Goal: Task Accomplishment & Management: Manage account settings

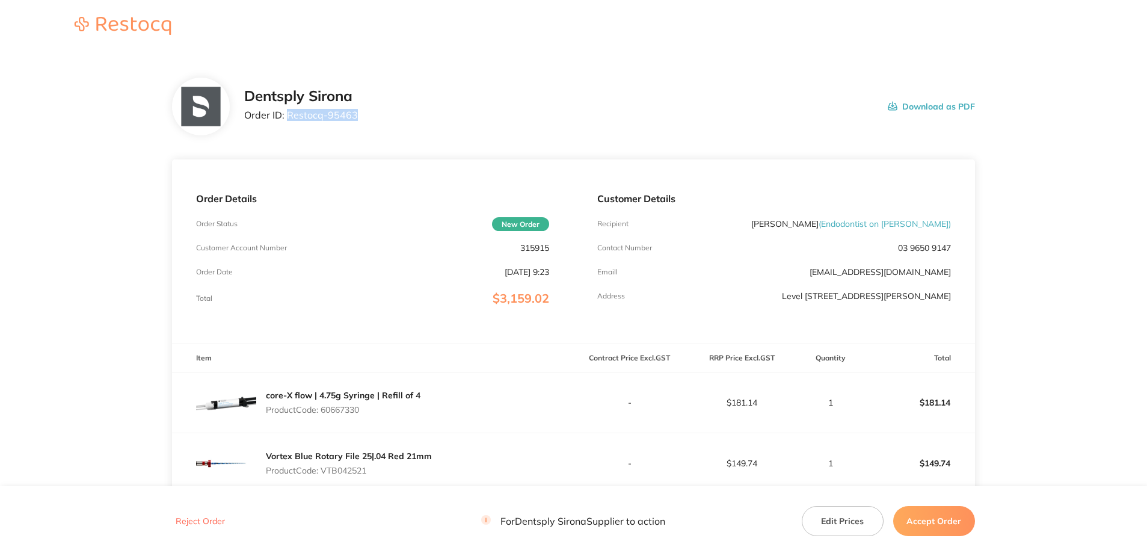
drag, startPoint x: 359, startPoint y: 124, endPoint x: 288, endPoint y: 122, distance: 71.0
click at [288, 122] on div "Dentsply Sirona Order ID: Restocq- 95463 Download as PDF" at bounding box center [609, 106] width 731 height 37
copy p "Restocq- 95463"
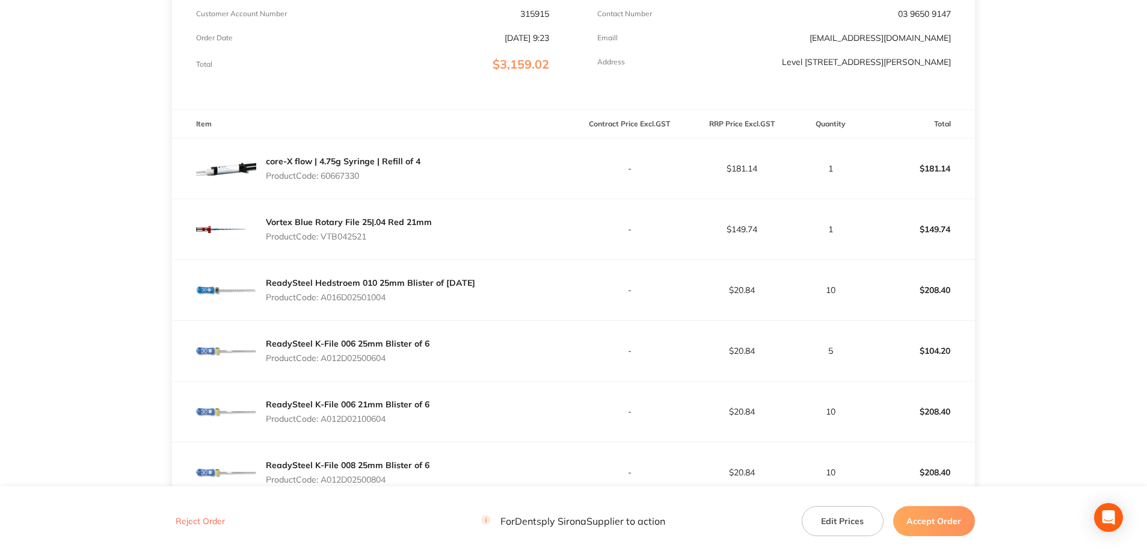
scroll to position [241, 0]
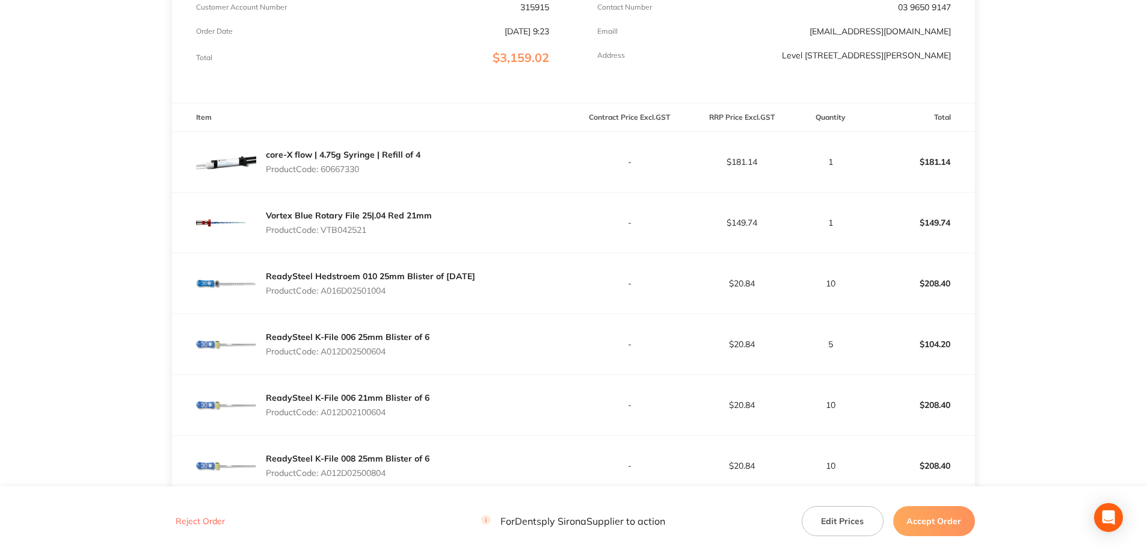
drag, startPoint x: 366, startPoint y: 168, endPoint x: 322, endPoint y: 170, distance: 43.9
click at [322, 170] on p "Product Code: 60667330" at bounding box center [343, 169] width 155 height 10
copy p "60667330"
drag, startPoint x: 368, startPoint y: 233, endPoint x: 325, endPoint y: 233, distance: 43.3
click at [325, 233] on p "Product Code: VTB042521" at bounding box center [349, 230] width 166 height 10
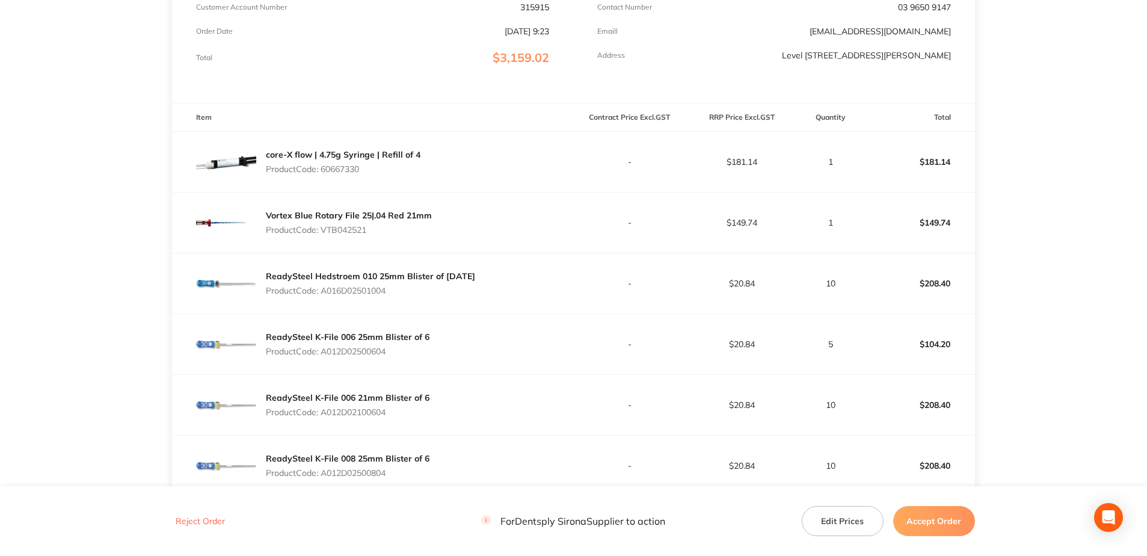
copy p "VTB042521"
drag, startPoint x: 393, startPoint y: 295, endPoint x: 324, endPoint y: 297, distance: 69.8
click at [324, 297] on div "ReadySteel Hedstroem 010 25mm Blister of 6 CE Product Code: A016D02501004" at bounding box center [370, 284] width 209 height 34
copy p "A016D02501004"
drag, startPoint x: 385, startPoint y: 353, endPoint x: 325, endPoint y: 356, distance: 60.2
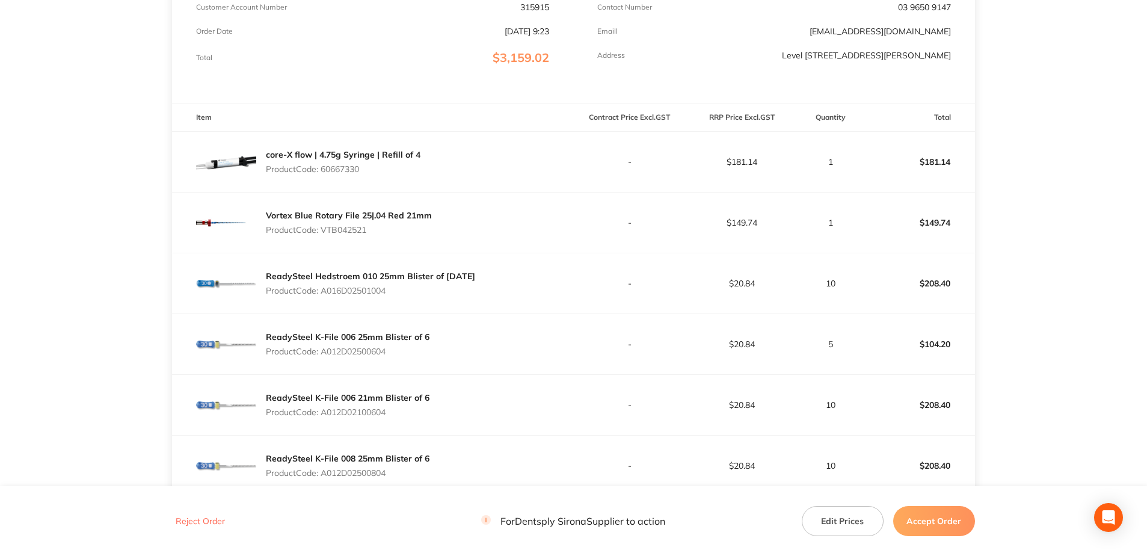
click at [325, 356] on p "Product Code: A012D02500604" at bounding box center [348, 352] width 164 height 10
copy p "A012D02500604"
drag, startPoint x: 389, startPoint y: 413, endPoint x: 324, endPoint y: 417, distance: 64.5
click at [324, 417] on p "Product Code: A012D02100604" at bounding box center [348, 412] width 164 height 10
copy p "A012D02100604"
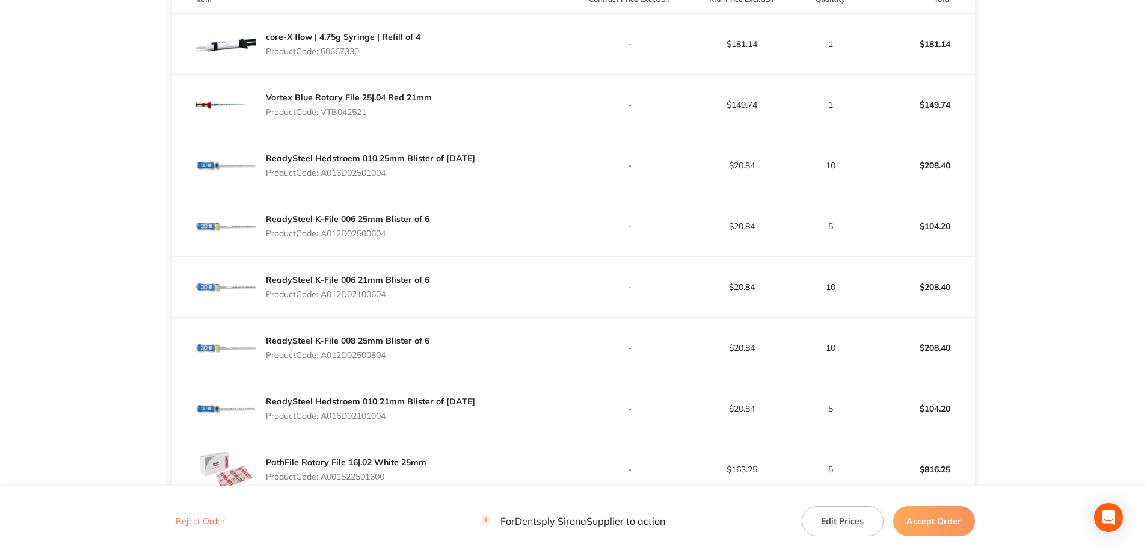
scroll to position [361, 0]
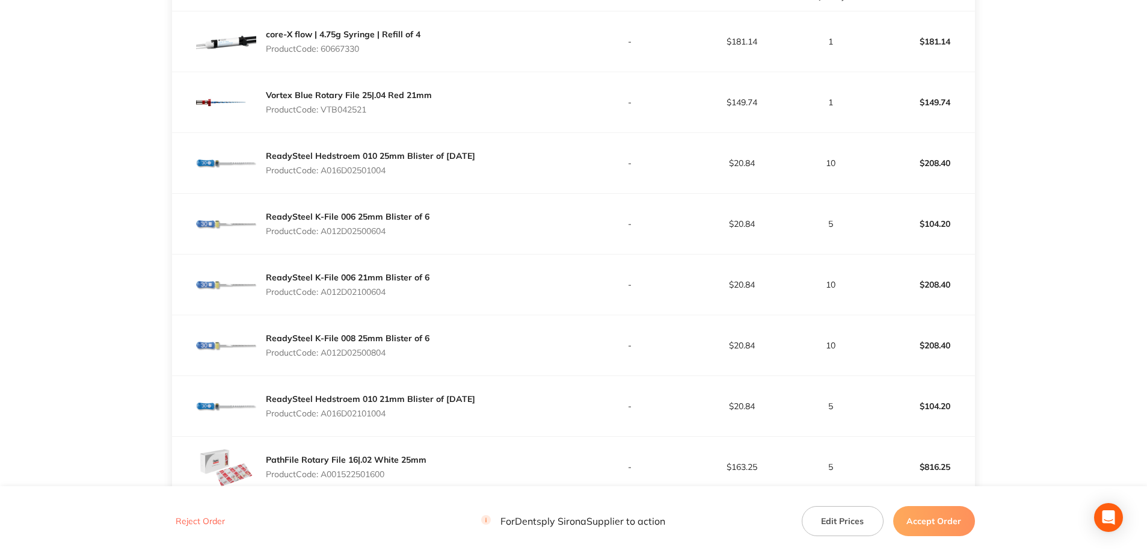
drag, startPoint x: 396, startPoint y: 359, endPoint x: 322, endPoint y: 357, distance: 74.0
click at [322, 357] on div "ReadySteel K-File 008 25mm Blister of 6 Product Code: A012D02500804" at bounding box center [348, 345] width 164 height 34
copy p "A012D02500804"
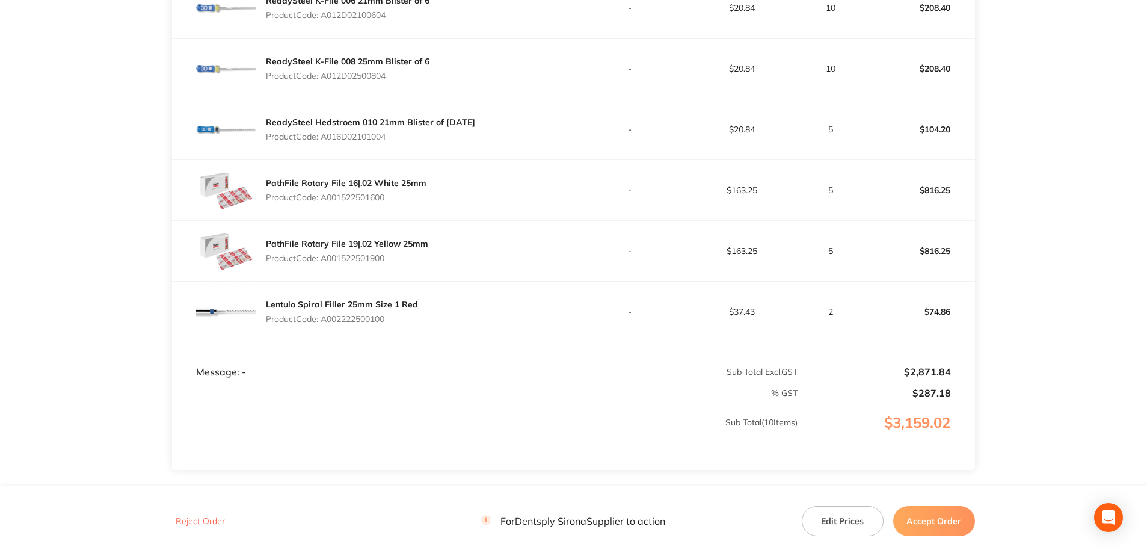
scroll to position [662, 0]
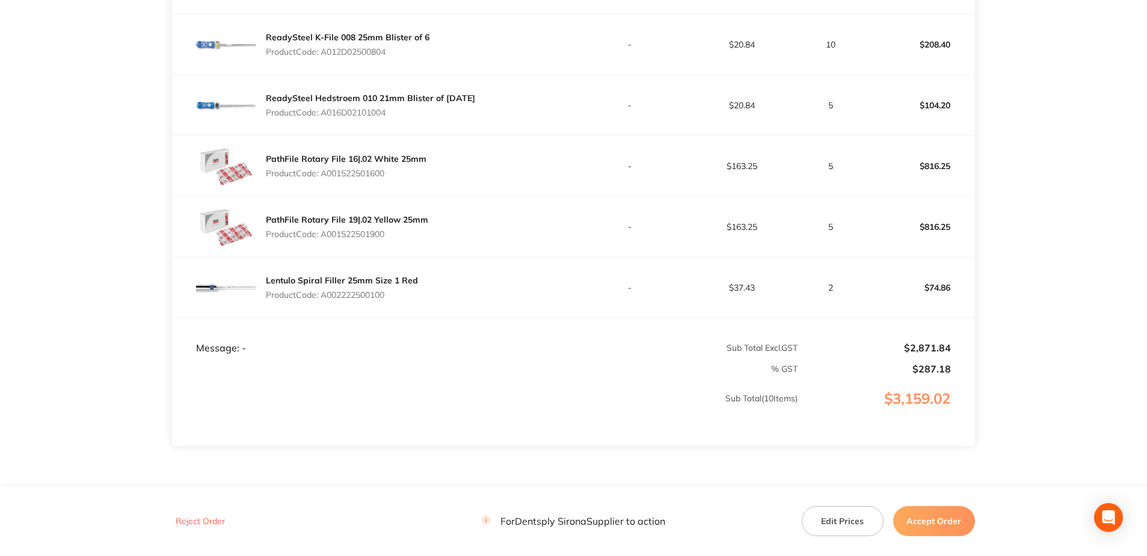
drag, startPoint x: 393, startPoint y: 123, endPoint x: 324, endPoint y: 121, distance: 69.2
click at [324, 121] on div "ReadySteel Hedstroem 010 21mm Blister of 6 CE Product Code: A016D02101004" at bounding box center [372, 105] width 401 height 60
copy p "A016D02101004"
drag, startPoint x: 385, startPoint y: 177, endPoint x: 322, endPoint y: 177, distance: 62.6
click at [322, 177] on p "Product Code: A001522501600" at bounding box center [346, 173] width 161 height 10
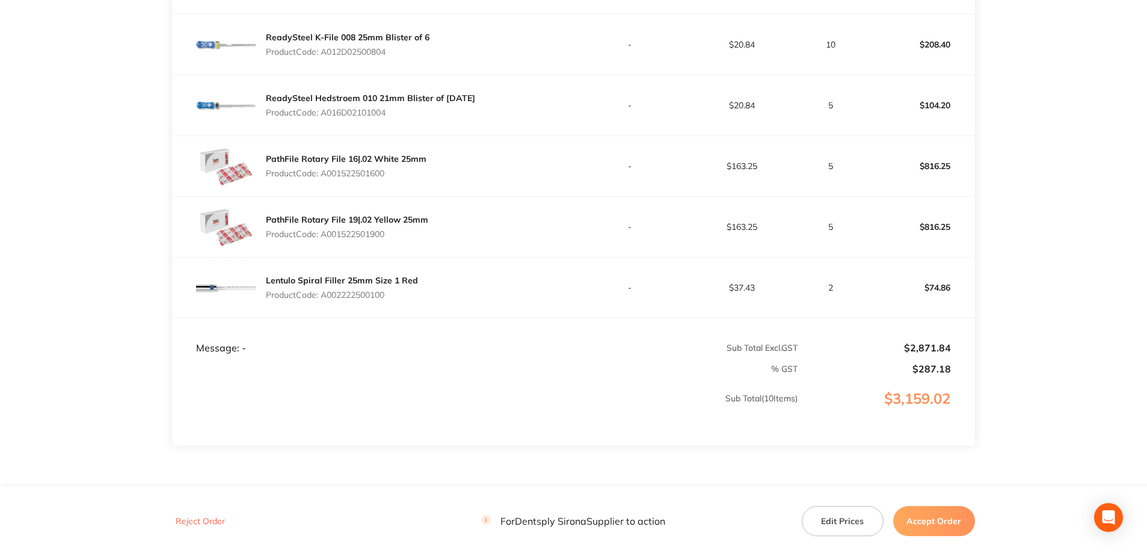
copy p "A001522501600"
drag, startPoint x: 394, startPoint y: 233, endPoint x: 325, endPoint y: 238, distance: 69.4
click at [325, 238] on p "Product Code: A001522501900" at bounding box center [347, 234] width 162 height 10
copy p "A001522501900"
drag, startPoint x: 385, startPoint y: 295, endPoint x: 324, endPoint y: 303, distance: 61.3
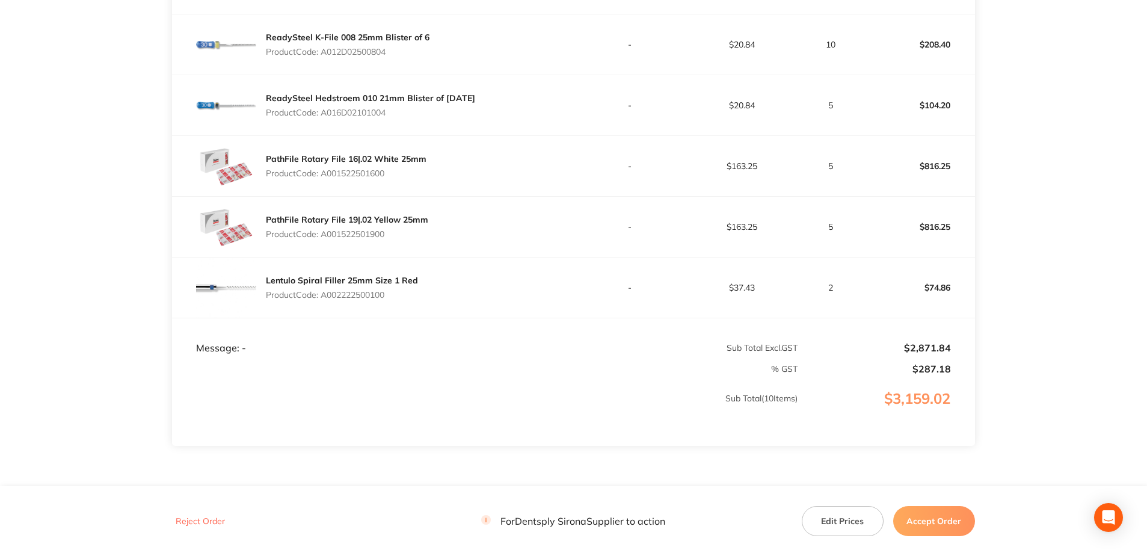
click at [324, 303] on div "Lentulo Spiral Filler 25mm Size 1 Red Product Code: A002222500100" at bounding box center [342, 288] width 152 height 34
click at [931, 517] on button "Accept Order" at bounding box center [934, 521] width 82 height 30
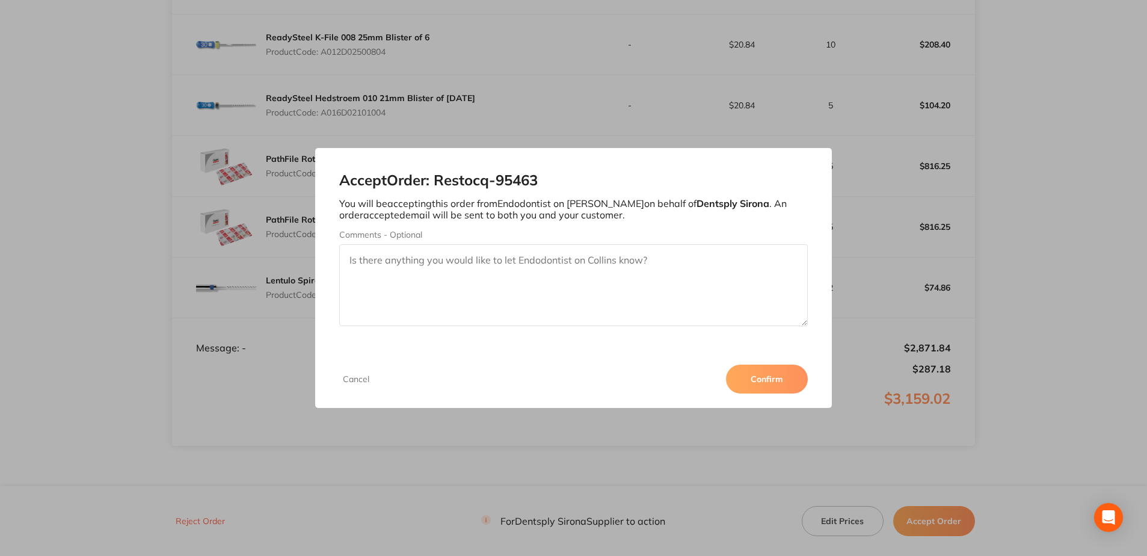
click at [785, 384] on button "Confirm" at bounding box center [767, 379] width 82 height 29
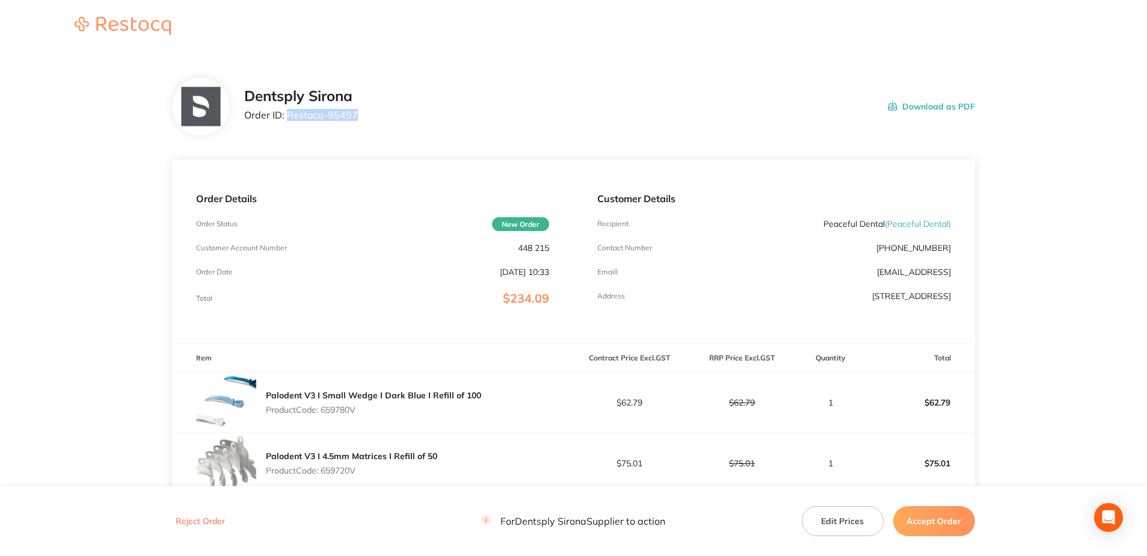
drag, startPoint x: 353, startPoint y: 113, endPoint x: 289, endPoint y: 120, distance: 64.2
click at [289, 120] on p "Order ID: Restocq- 95497" at bounding box center [301, 114] width 114 height 11
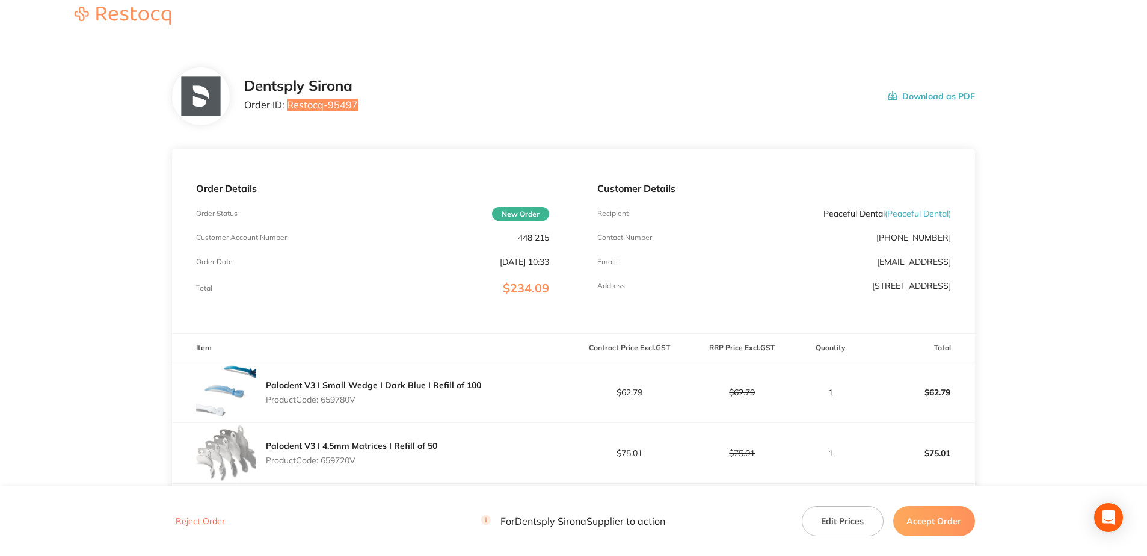
scroll to position [180, 0]
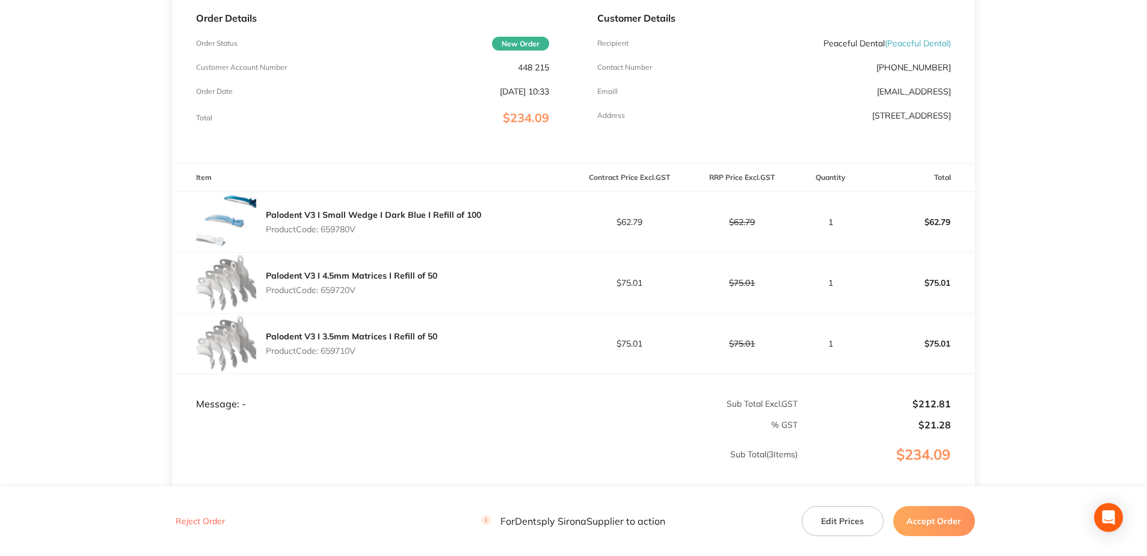
drag, startPoint x: 366, startPoint y: 231, endPoint x: 325, endPoint y: 232, distance: 40.9
click at [325, 232] on p "Product Code: 659780V" at bounding box center [373, 229] width 215 height 10
copy p "659780V"
drag, startPoint x: 366, startPoint y: 296, endPoint x: 324, endPoint y: 297, distance: 42.7
click at [324, 297] on div "Palodent V3 I 4.5mm Matrices I Refill of 50 Product Code: 659720V" at bounding box center [351, 283] width 171 height 34
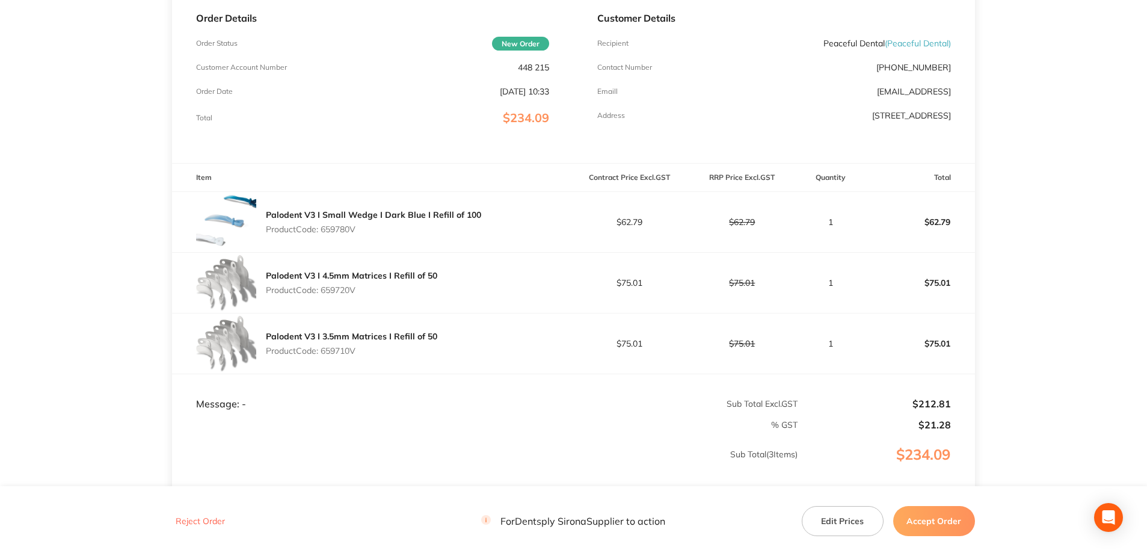
copy p "659720V"
drag, startPoint x: 363, startPoint y: 359, endPoint x: 325, endPoint y: 356, distance: 38.0
click at [325, 356] on div "Palodent V3 I 3.5mm Matrices I Refill of 50 Product Code: 659710V" at bounding box center [351, 344] width 171 height 34
copy p "659710V"
click at [858, 399] on button "Accept Order" at bounding box center [934, 521] width 82 height 30
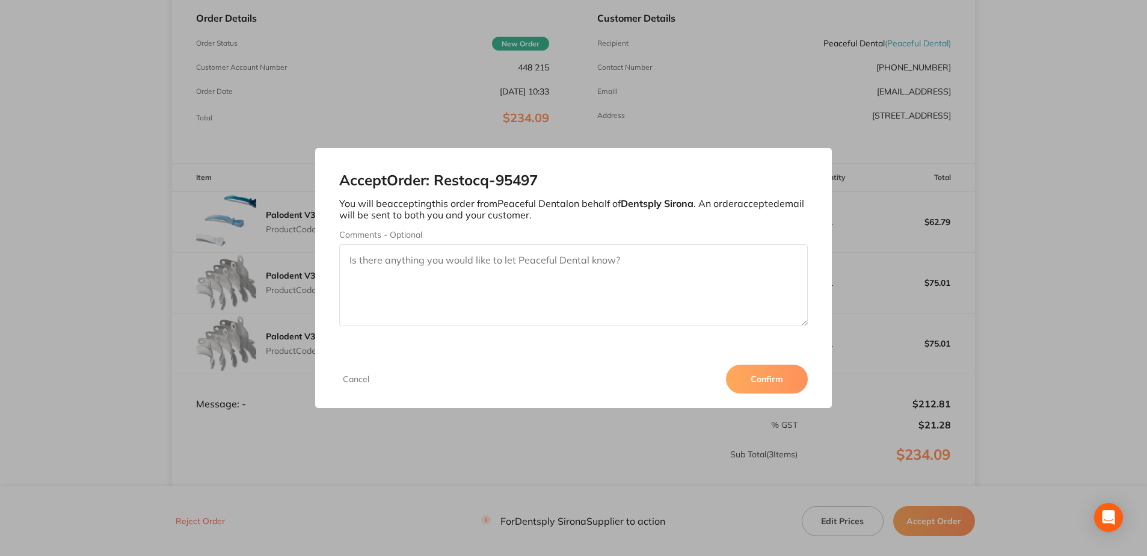
click at [759, 390] on button "Confirm" at bounding box center [767, 379] width 82 height 29
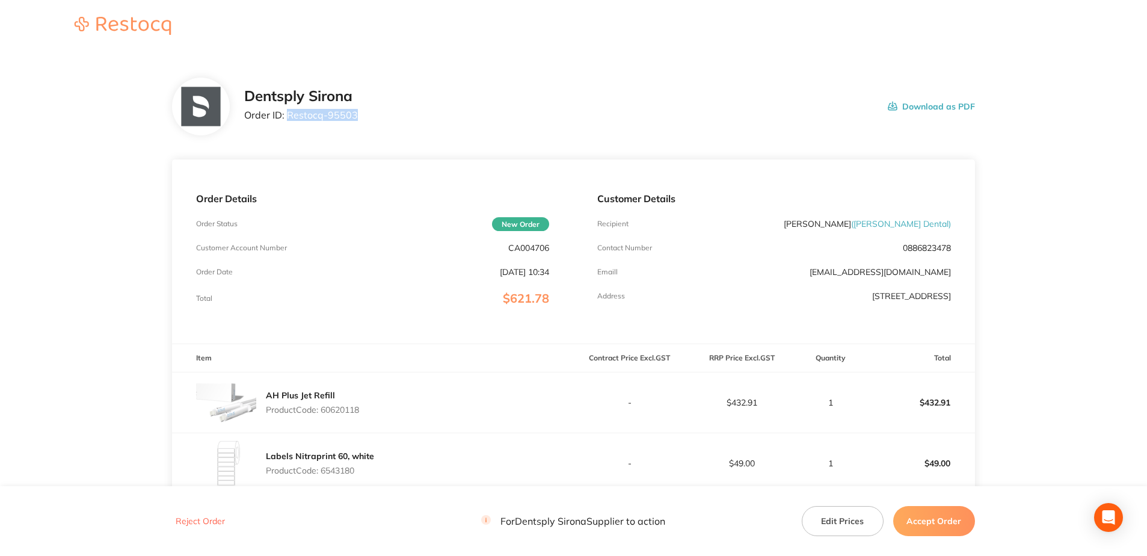
drag, startPoint x: 357, startPoint y: 117, endPoint x: 289, endPoint y: 126, distance: 68.6
click at [289, 126] on div "Dentsply Sirona Order ID: Restocq- 95503 Download as PDF" at bounding box center [573, 107] width 803 height 58
copy p "Restocq- 95503"
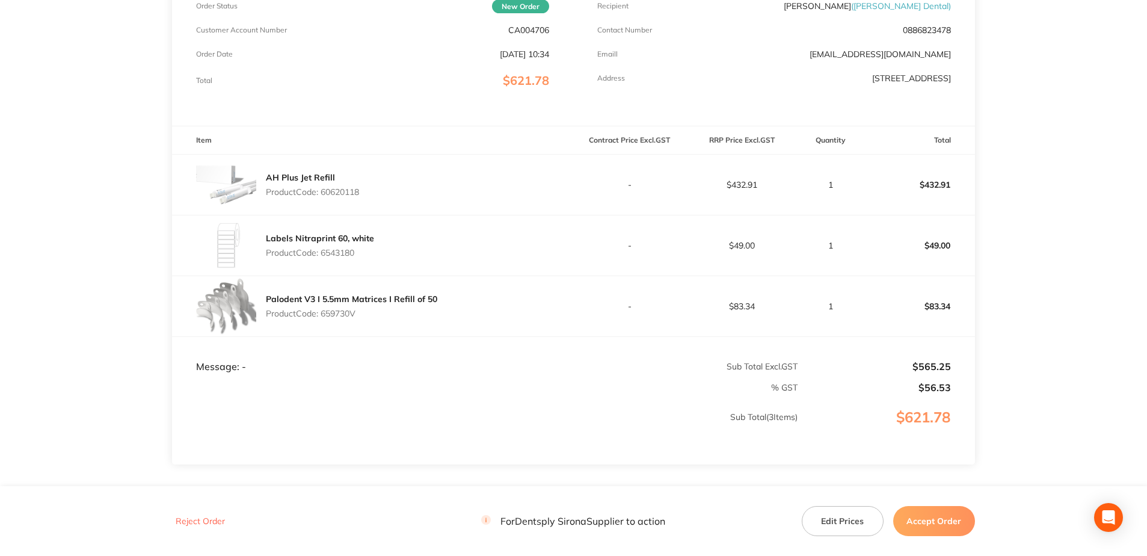
scroll to position [241, 0]
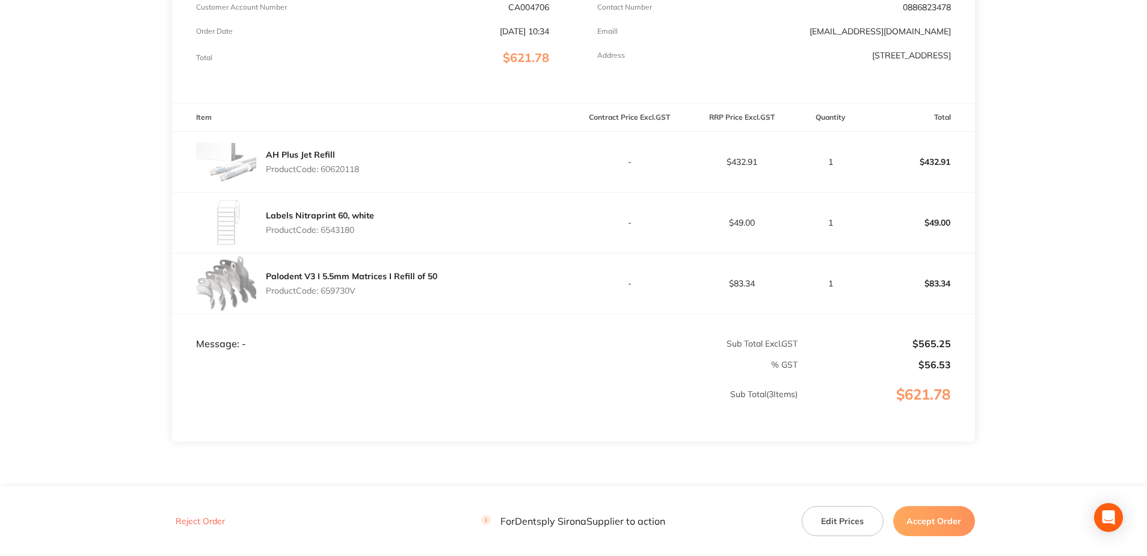
drag, startPoint x: 368, startPoint y: 173, endPoint x: 322, endPoint y: 173, distance: 45.7
click at [322, 173] on div "AH Plus Jet Refill Product Code: 60620118" at bounding box center [372, 162] width 401 height 60
copy p "60620118"
drag, startPoint x: 355, startPoint y: 231, endPoint x: 325, endPoint y: 233, distance: 30.1
click at [325, 233] on p "Product Code: 6543180" at bounding box center [320, 230] width 108 height 10
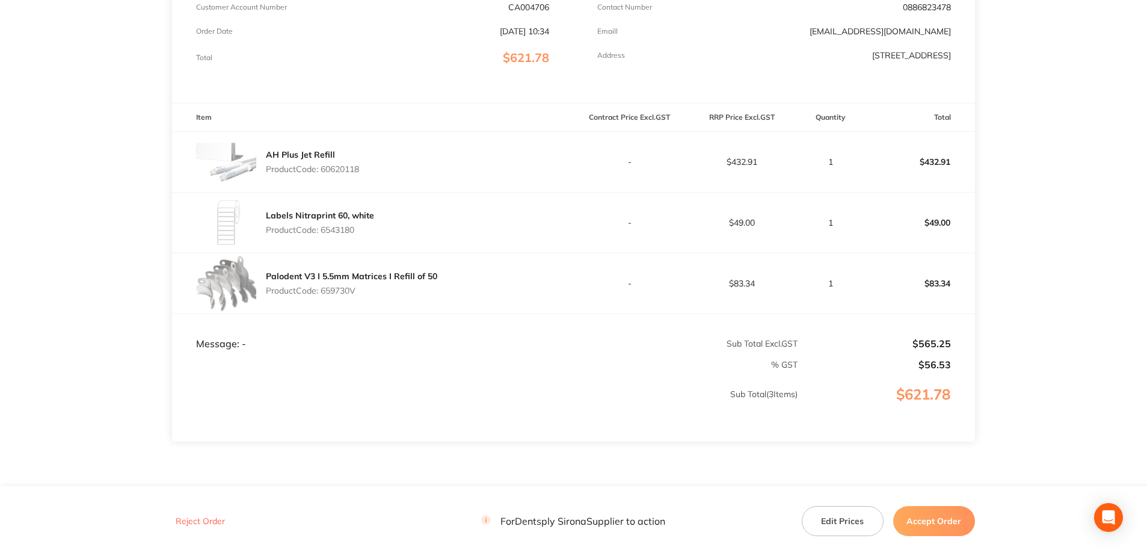
drag, startPoint x: 327, startPoint y: 233, endPoint x: 367, endPoint y: 233, distance: 40.3
click at [367, 233] on p "Product Code: 6543180" at bounding box center [320, 230] width 108 height 10
drag, startPoint x: 356, startPoint y: 232, endPoint x: 323, endPoint y: 237, distance: 33.4
click at [323, 237] on div "Labels Nitraprint 60, white Product Code: 6543180" at bounding box center [320, 223] width 108 height 34
copy p "6543180"
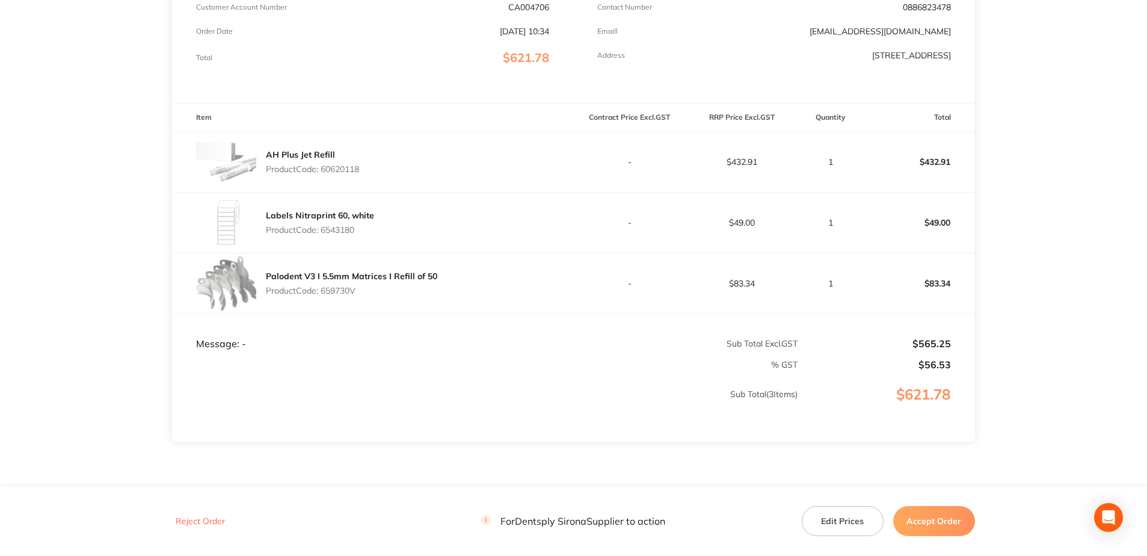
drag, startPoint x: 368, startPoint y: 294, endPoint x: 322, endPoint y: 295, distance: 45.1
click at [322, 295] on p "Product Code: 659730V" at bounding box center [351, 291] width 171 height 10
copy p "659730V"
click at [858, 399] on button "Accept Order" at bounding box center [934, 521] width 82 height 30
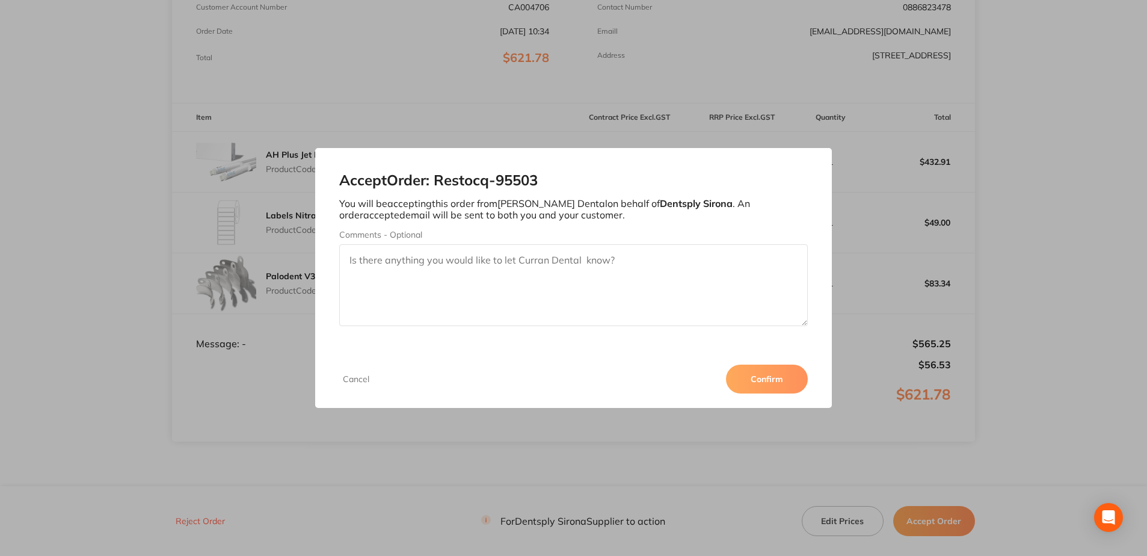
click at [761, 380] on button "Confirm" at bounding box center [767, 379] width 82 height 29
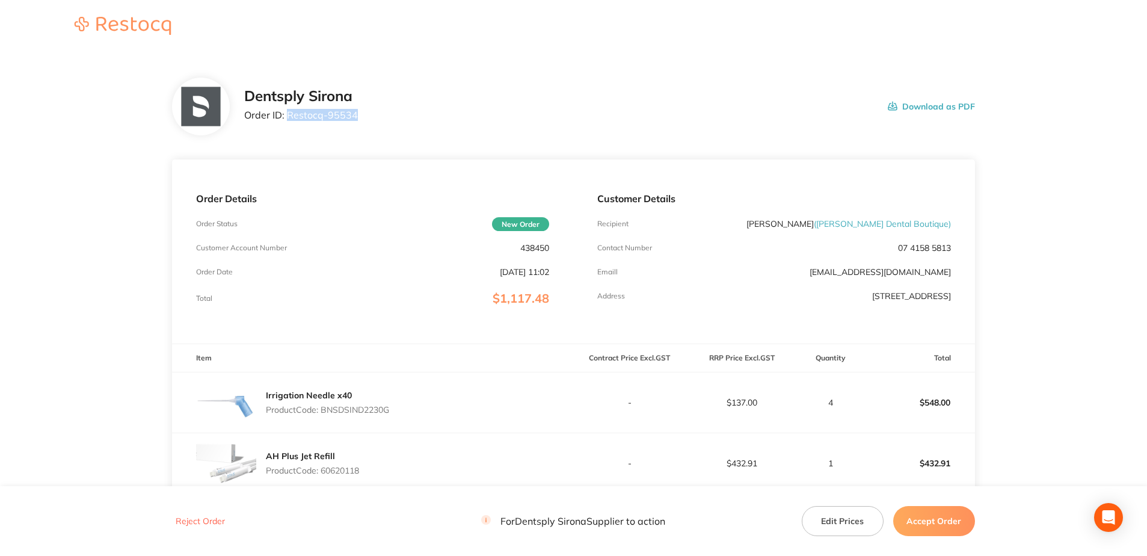
drag, startPoint x: 354, startPoint y: 116, endPoint x: 289, endPoint y: 120, distance: 64.5
click at [289, 120] on div "Dentsply Sirona Order ID: Restocq- 95534 Download as PDF" at bounding box center [609, 106] width 731 height 37
copy p "Restocq- 95534"
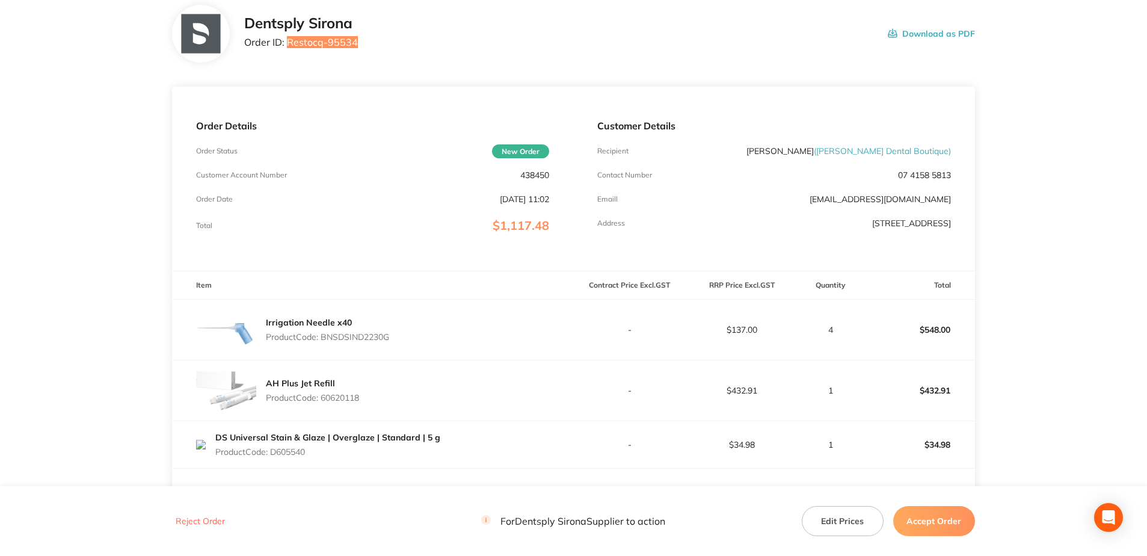
scroll to position [241, 0]
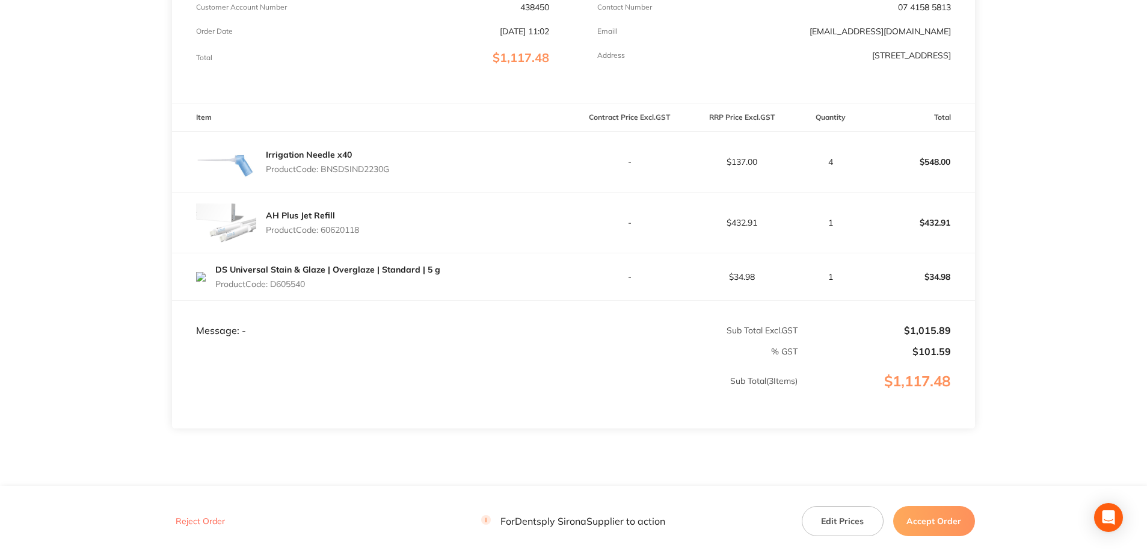
drag, startPoint x: 395, startPoint y: 170, endPoint x: 322, endPoint y: 176, distance: 73.0
click at [322, 176] on div "Irrigation Needle x40 Product Code: BNSDSIND2230G" at bounding box center [372, 162] width 401 height 60
copy p "BNSDSIND2230G"
drag, startPoint x: 365, startPoint y: 229, endPoint x: 325, endPoint y: 236, distance: 40.9
click at [325, 236] on div "AH Plus Jet Refill Product Code: 60620118" at bounding box center [372, 223] width 401 height 60
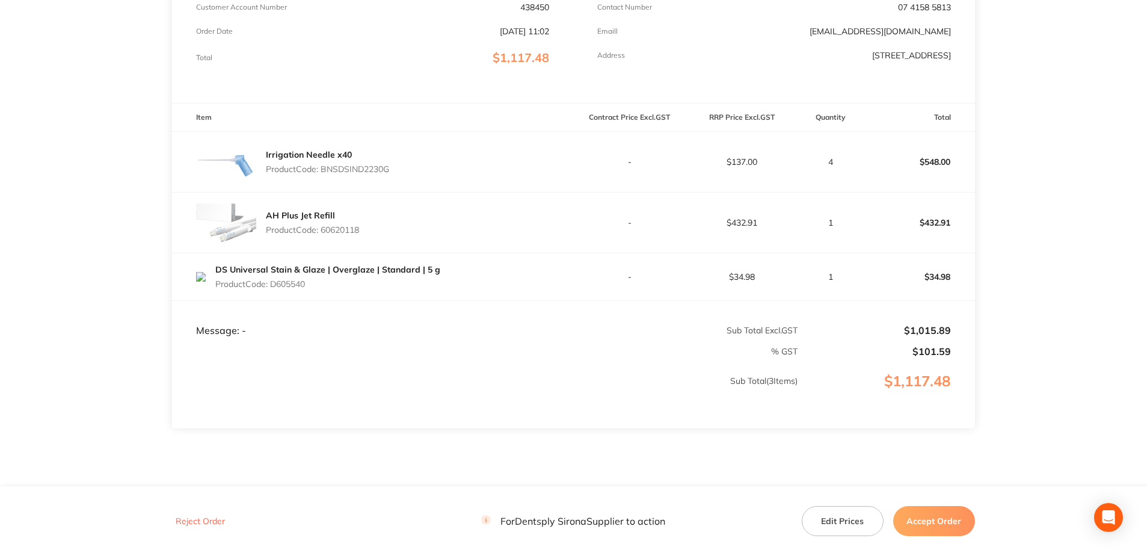
copy p "60620118"
drag, startPoint x: 328, startPoint y: 288, endPoint x: 274, endPoint y: 286, distance: 53.6
click at [274, 286] on p "Product Code: D605540" at bounding box center [327, 284] width 225 height 10
copy p "D605540"
click at [861, 399] on button "Accept Order" at bounding box center [934, 521] width 82 height 30
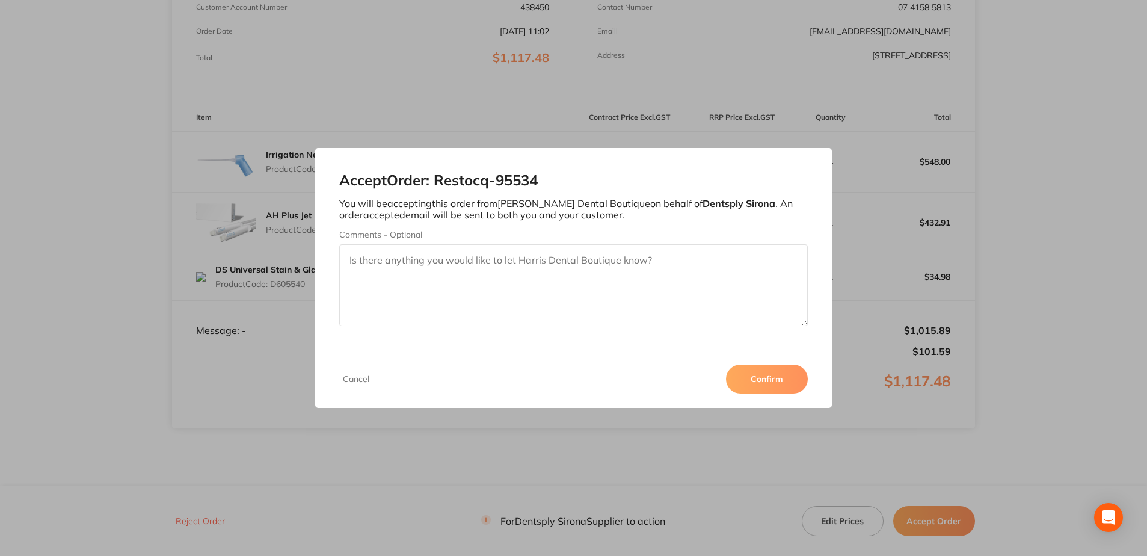
click at [780, 372] on button "Confirm" at bounding box center [767, 379] width 82 height 29
